Goal: Navigation & Orientation: Find specific page/section

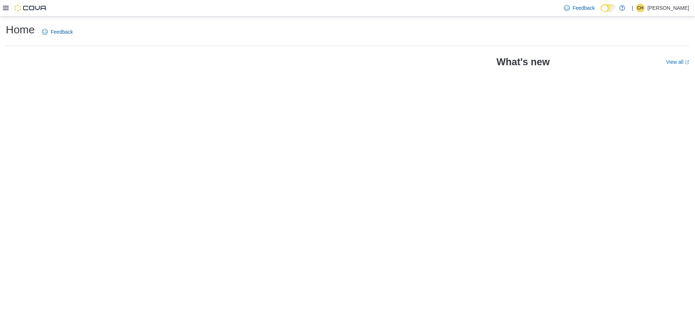
click at [669, 6] on p "Chrissie Harack" at bounding box center [669, 8] width 42 height 9
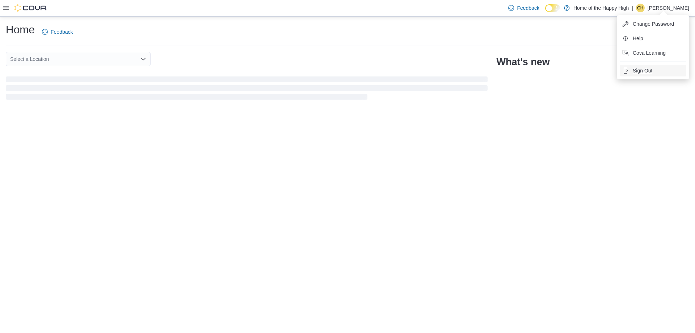
click at [644, 68] on span "Sign Out" at bounding box center [643, 70] width 20 height 7
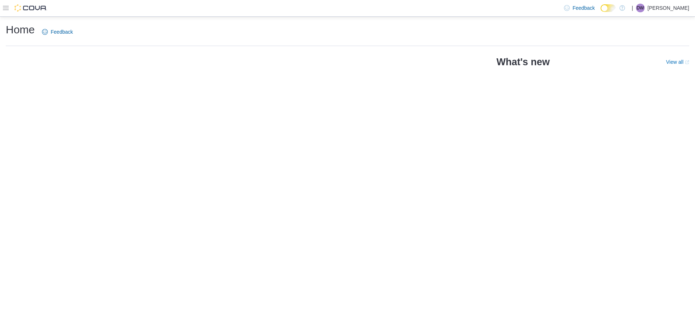
click at [6, 10] on icon at bounding box center [6, 8] width 6 height 4
